Goal: Task Accomplishment & Management: Manage account settings

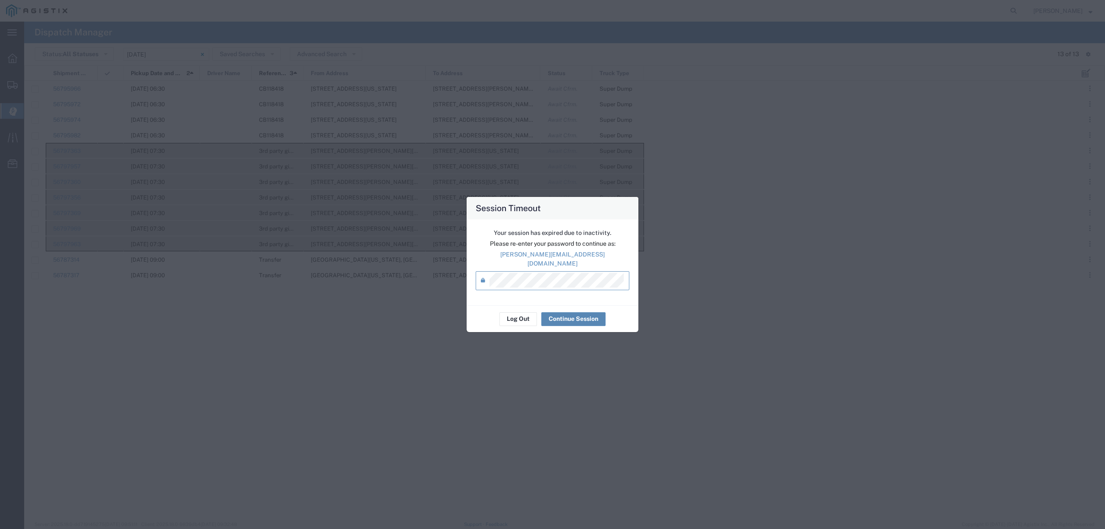
click at [576, 317] on button "Continue Session" at bounding box center [573, 319] width 64 height 14
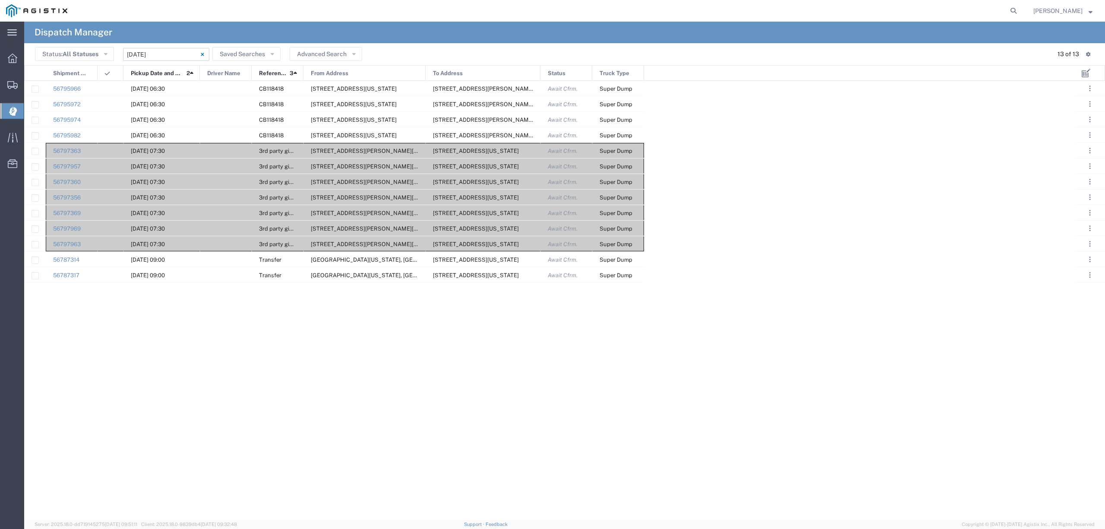
click at [167, 52] on input "[DATE] - [DATE]" at bounding box center [166, 54] width 86 height 13
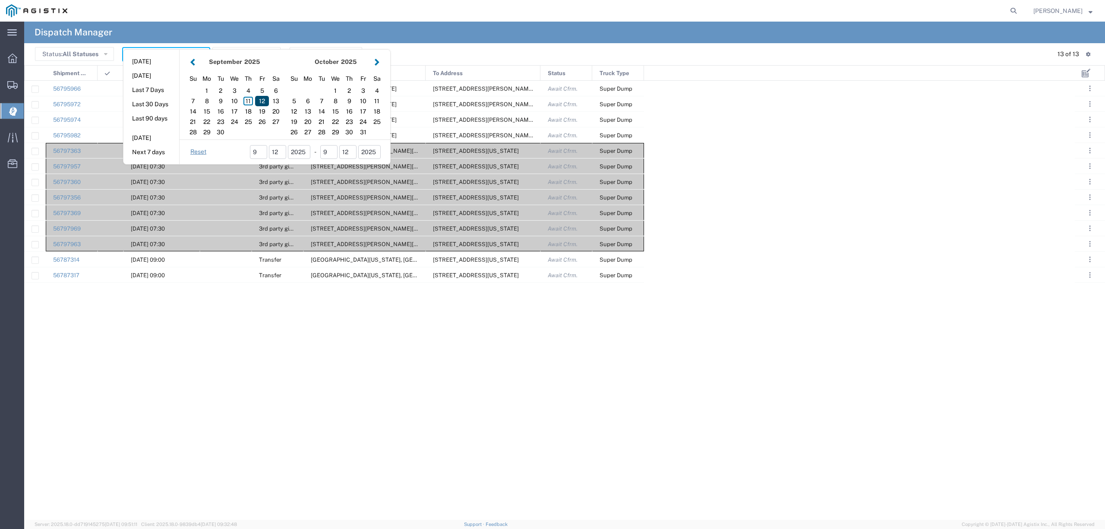
click at [264, 102] on div "12" at bounding box center [262, 101] width 14 height 10
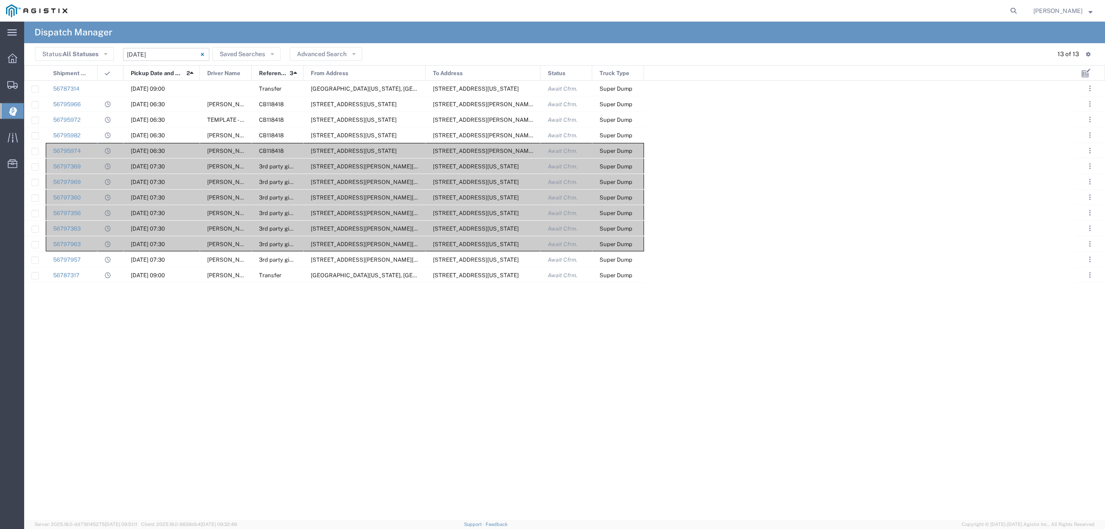
click at [551, 435] on div "56795966 [DATE] 06:30 [PERSON_NAME] CB118418 [STREET_ADDRESS][US_STATE][PERSON_…" at bounding box center [549, 300] width 1051 height 439
click at [231, 87] on div at bounding box center [226, 88] width 52 height 15
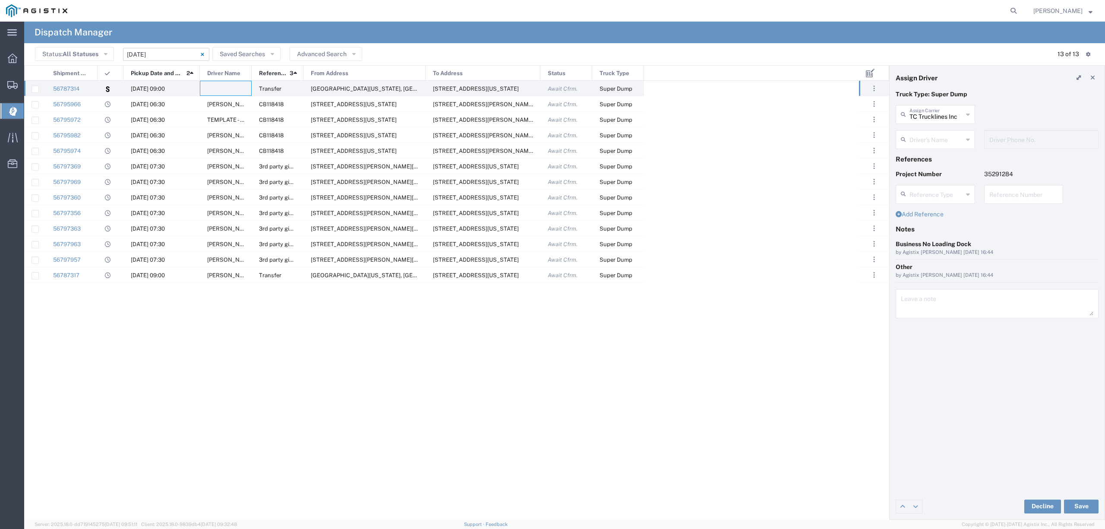
click at [919, 141] on input "text" at bounding box center [937, 138] width 54 height 15
click at [940, 158] on span "[PERSON_NAME]" at bounding box center [935, 158] width 77 height 13
type input "[PERSON_NAME]"
type input "5593756728"
click at [1084, 509] on button "Save" at bounding box center [1081, 507] width 35 height 14
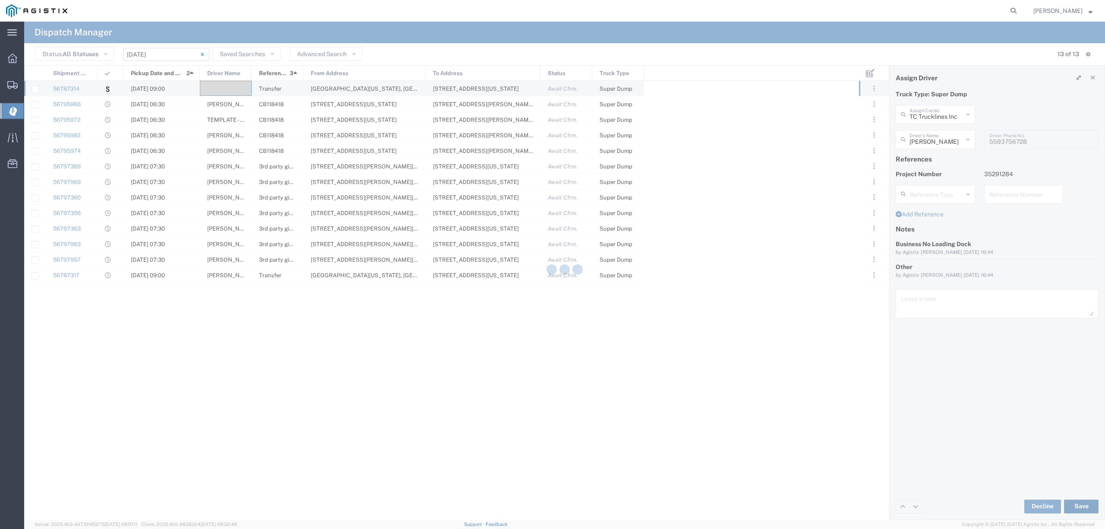
type input "[PERSON_NAME]"
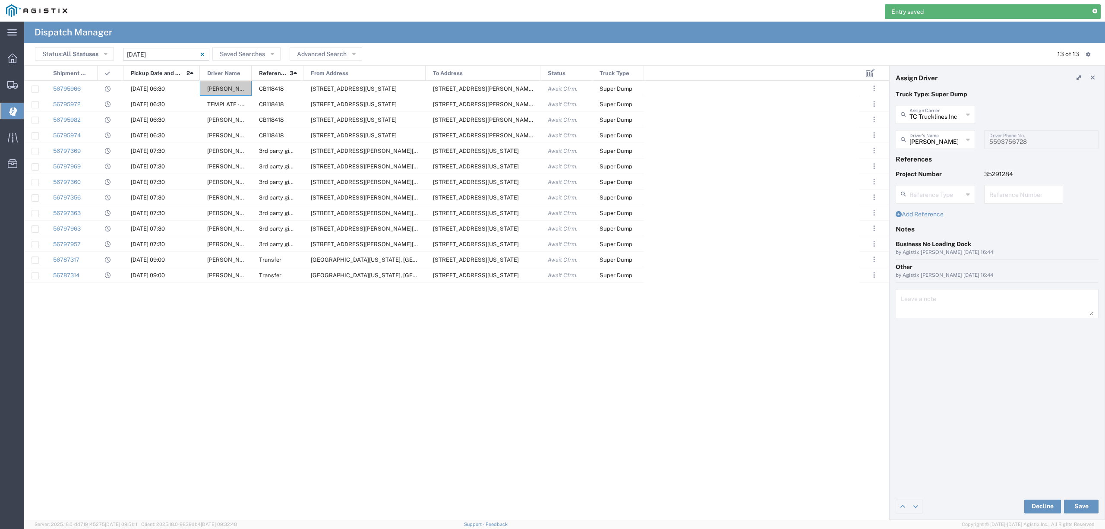
click at [359, 462] on div "56795966 [DATE] 06:30 [PERSON_NAME] CB118418 [STREET_ADDRESS][US_STATE][PERSON_…" at bounding box center [441, 300] width 835 height 439
